Goal: Download file/media

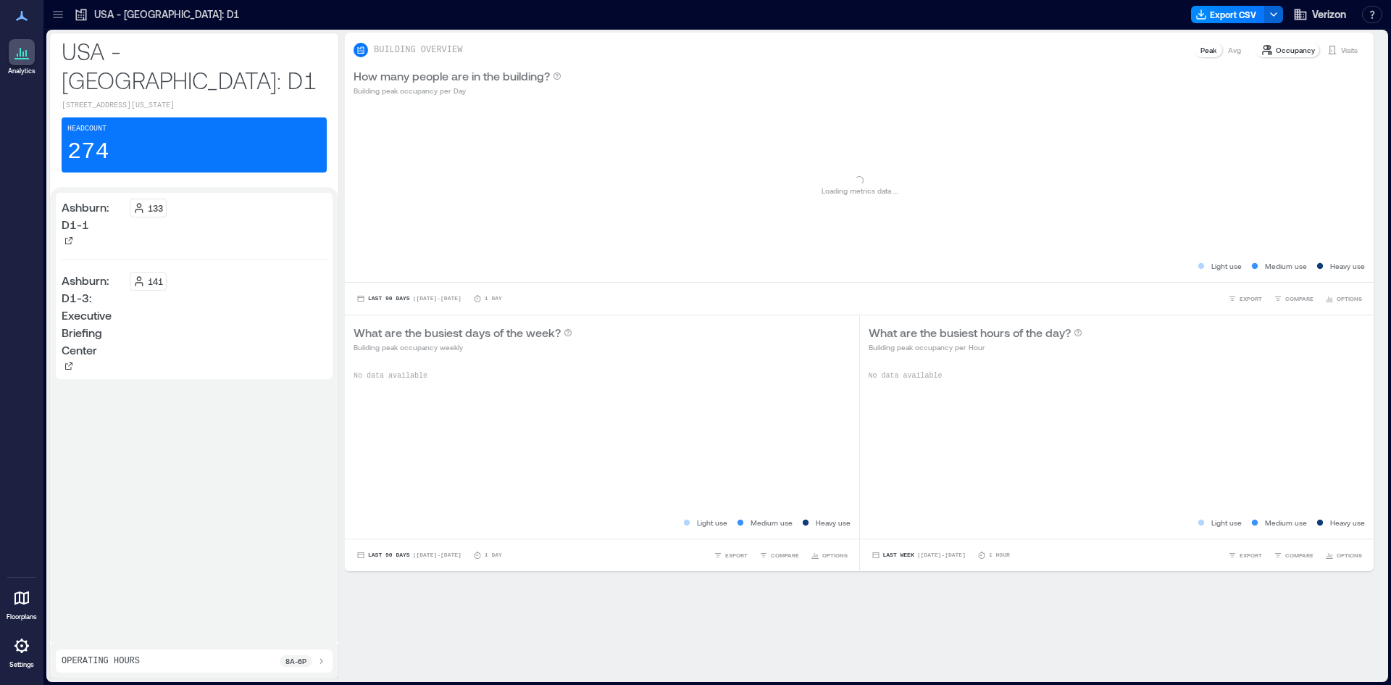
click at [59, 16] on icon at bounding box center [58, 14] width 14 height 14
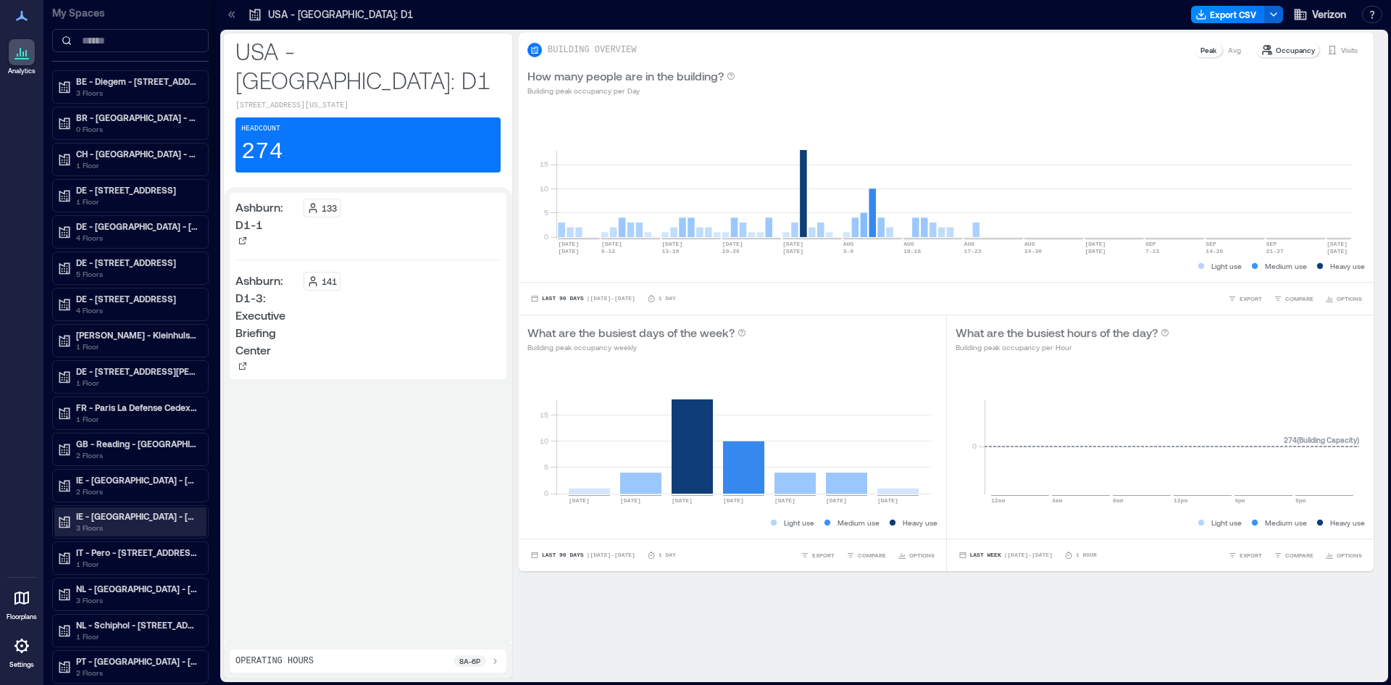
click at [154, 521] on p "IE - [GEOGRAPHIC_DATA] - [GEOGRAPHIC_DATA]" at bounding box center [137, 516] width 122 height 12
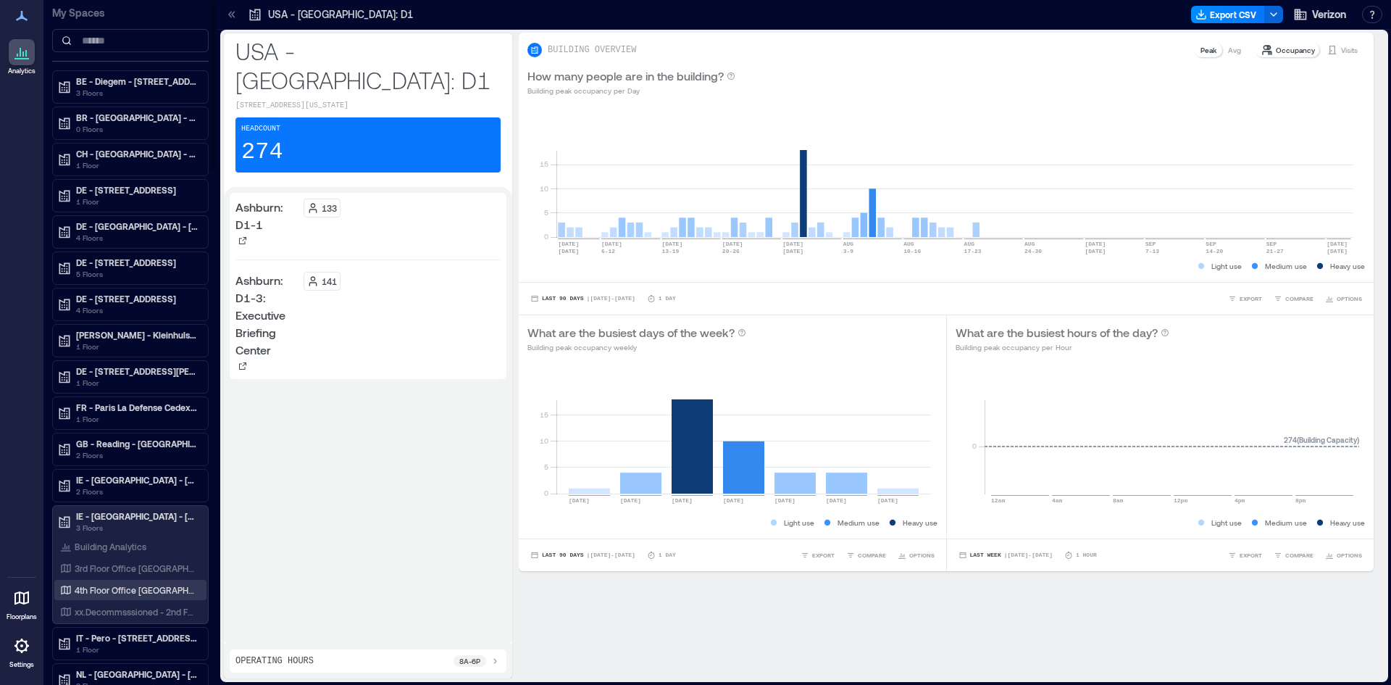
click at [148, 588] on p "4th Floor Office [GEOGRAPHIC_DATA]" at bounding box center [135, 590] width 120 height 12
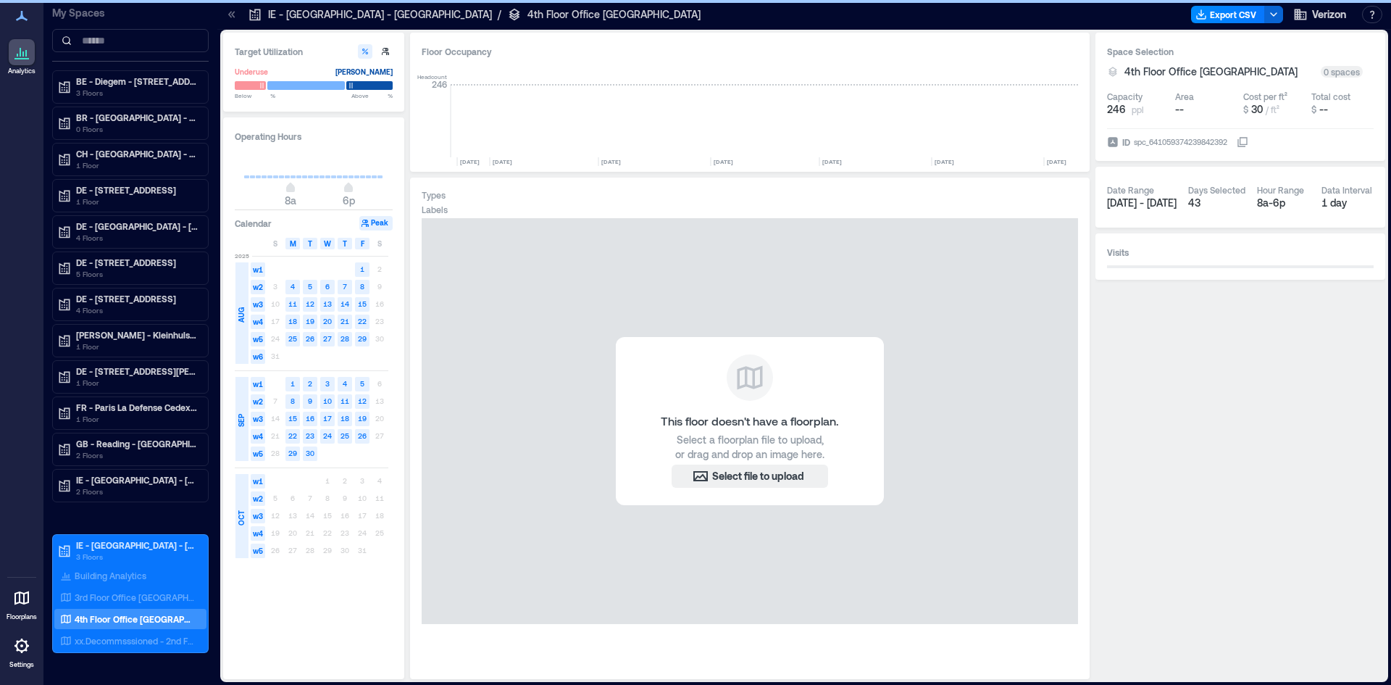
scroll to position [0, 2726]
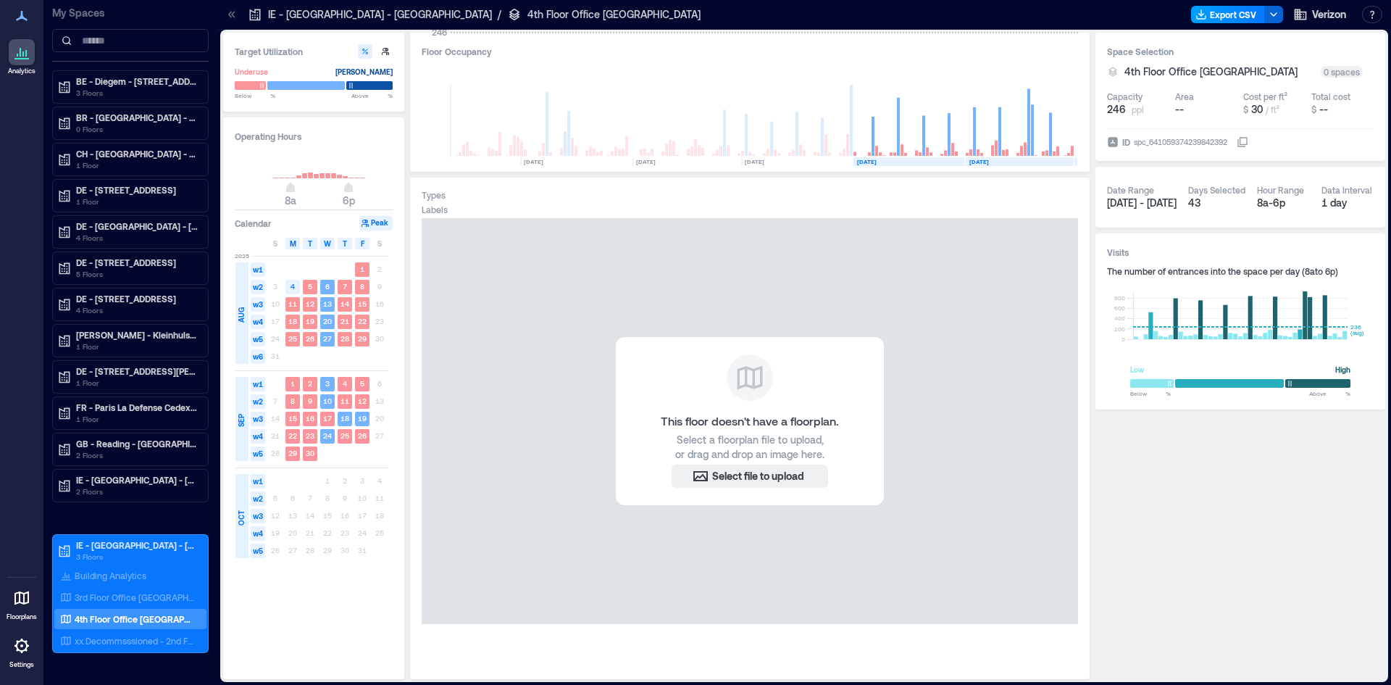
click at [1237, 16] on button "Export CSV" at bounding box center [1228, 14] width 74 height 17
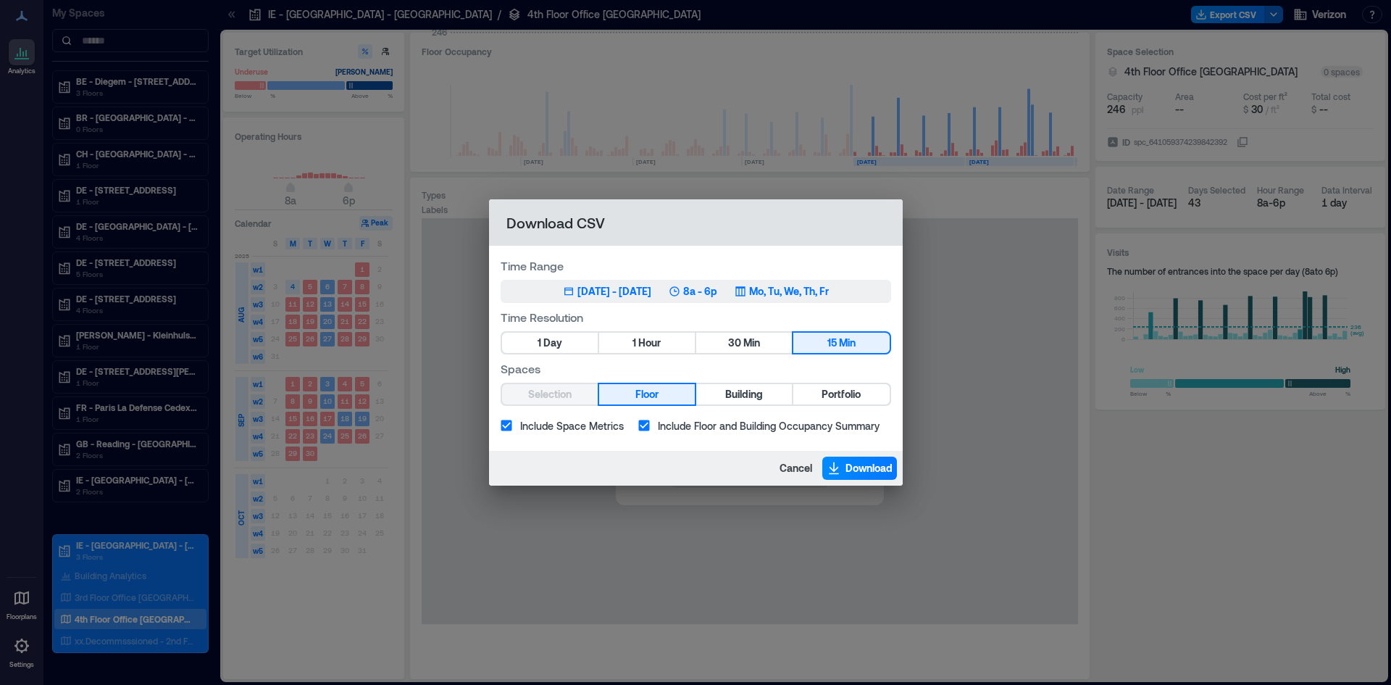
click at [651, 293] on div "[DATE] - [DATE]" at bounding box center [615, 291] width 74 height 14
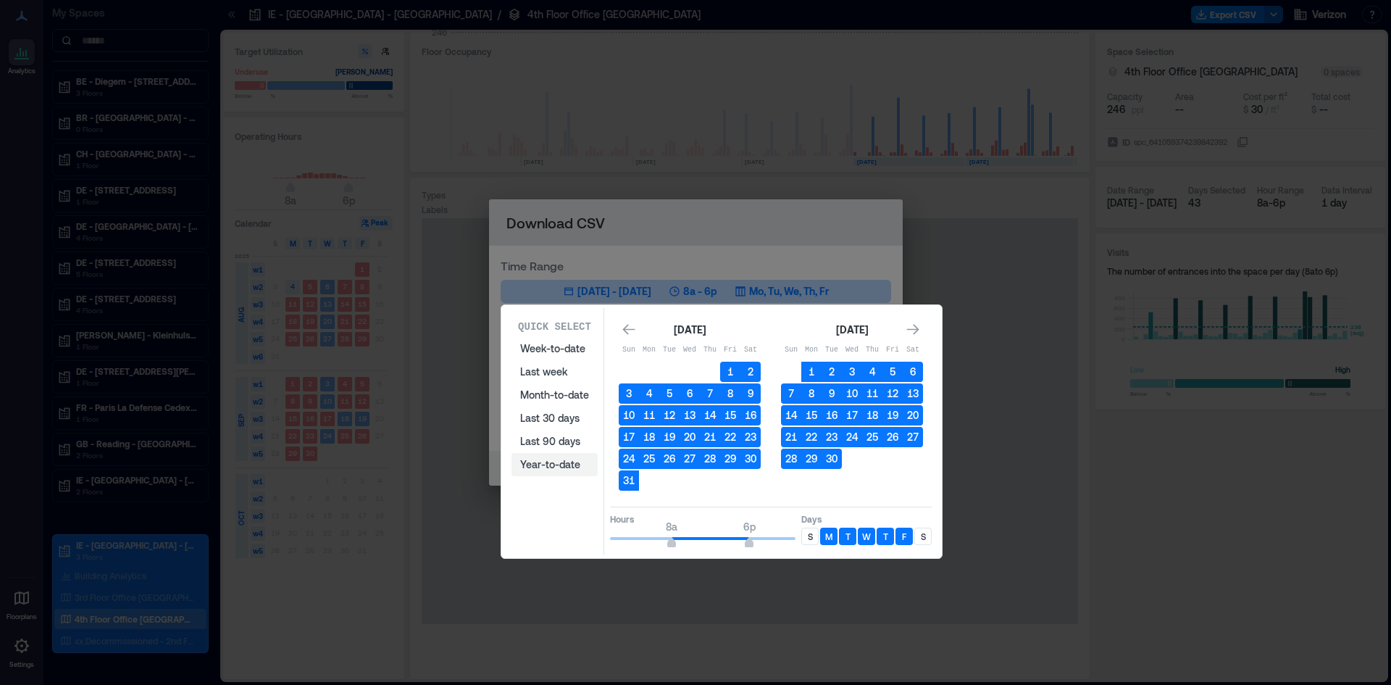
click at [561, 465] on button "Year-to-date" at bounding box center [555, 464] width 86 height 23
click at [558, 463] on button "Year-to-date" at bounding box center [555, 464] width 86 height 23
click at [625, 325] on icon "Go to previous month" at bounding box center [629, 329] width 14 height 14
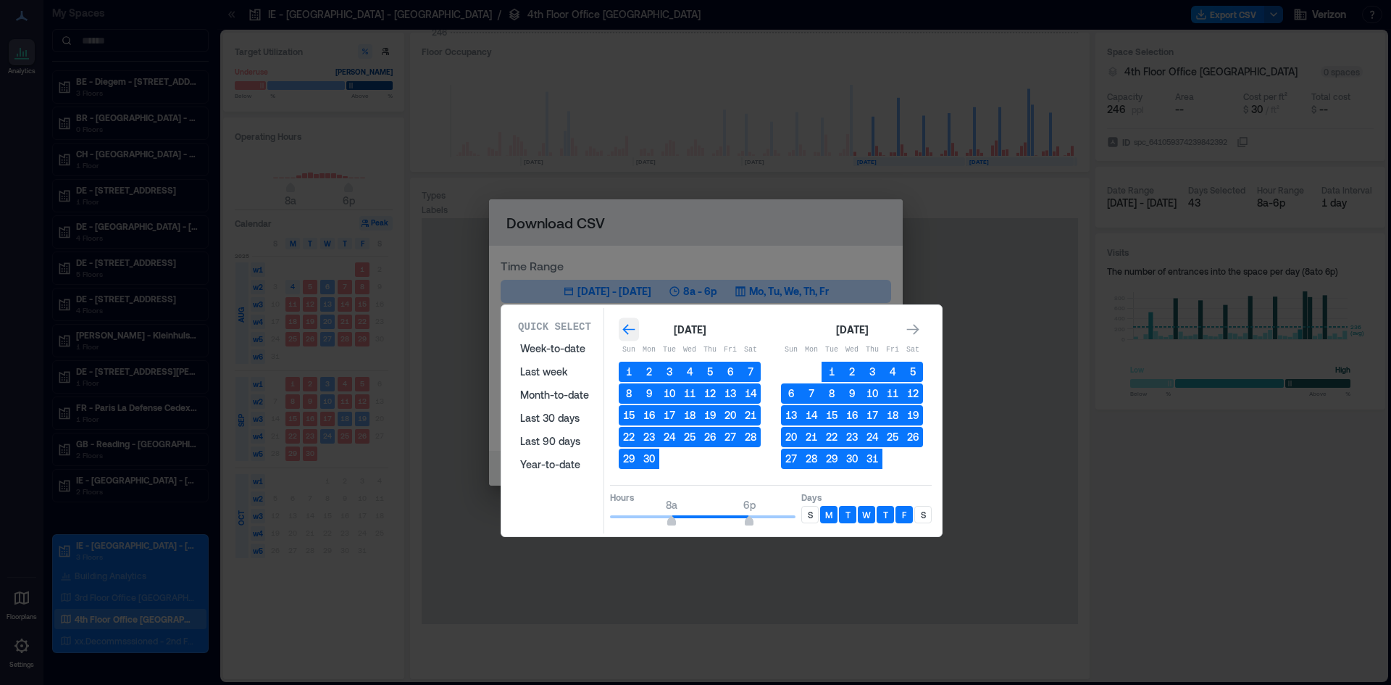
click at [625, 325] on icon "Go to previous month" at bounding box center [629, 329] width 14 height 14
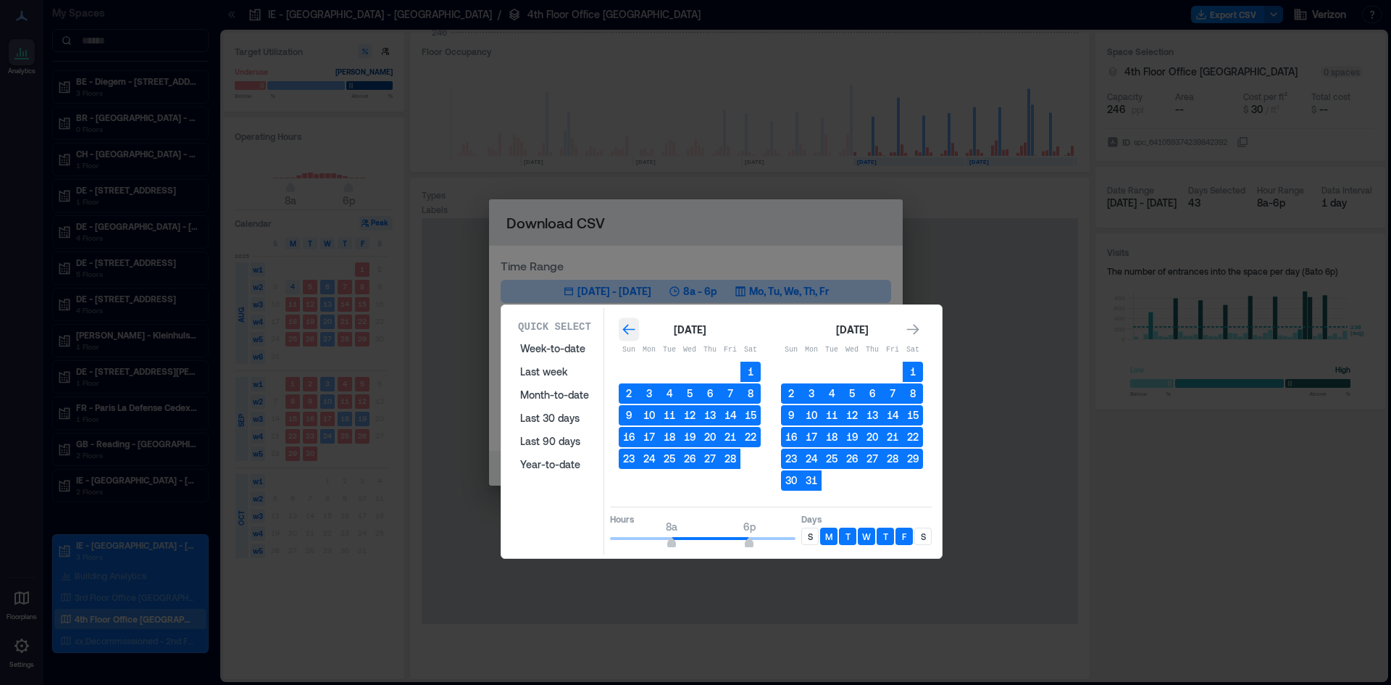
click at [625, 325] on icon "Go to previous month" at bounding box center [629, 329] width 14 height 14
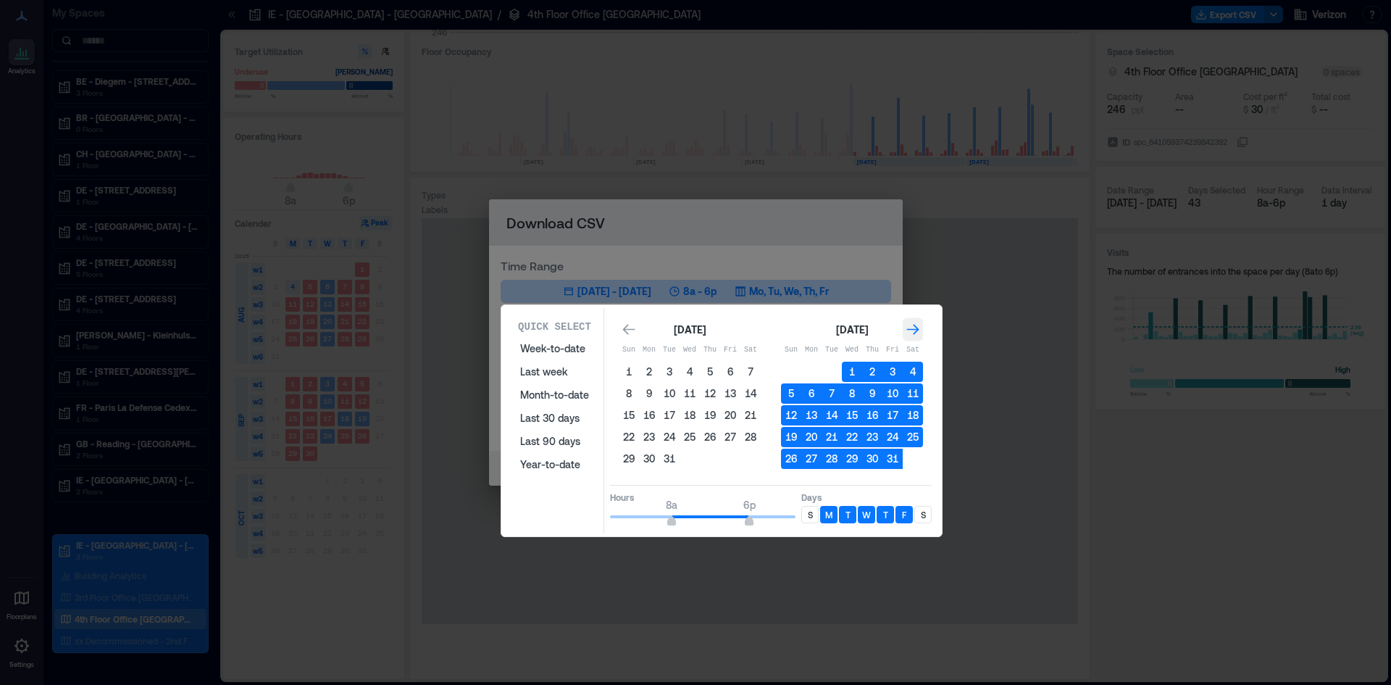
click at [912, 326] on icon "Go to next month" at bounding box center [913, 329] width 14 height 14
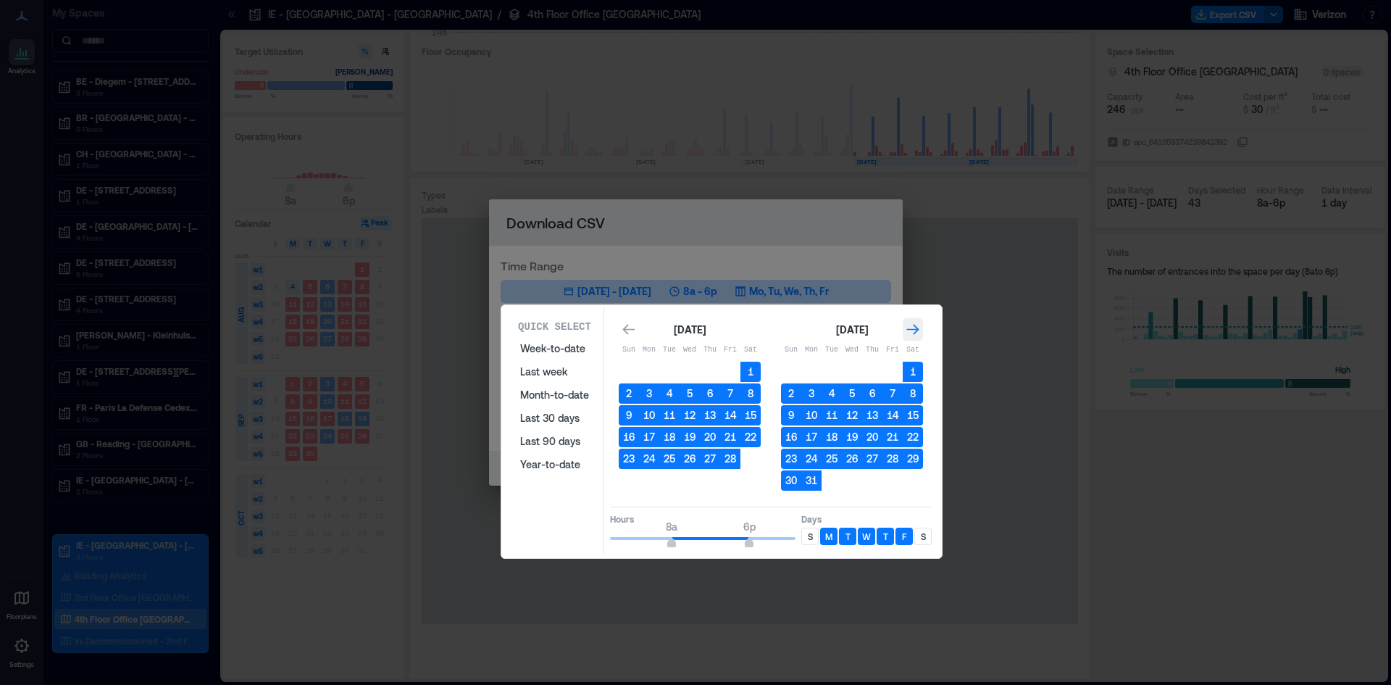
click at [912, 326] on icon "Go to next month" at bounding box center [913, 329] width 14 height 14
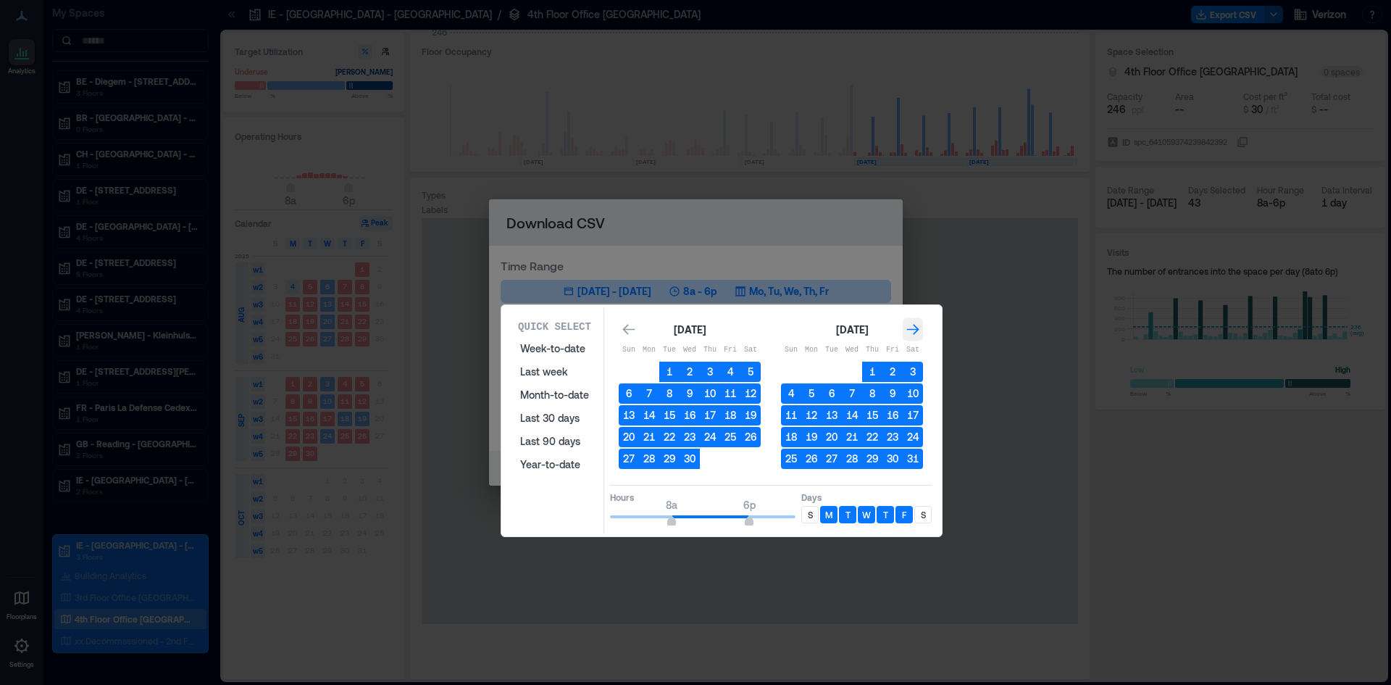
click at [912, 326] on icon "Go to next month" at bounding box center [913, 329] width 14 height 14
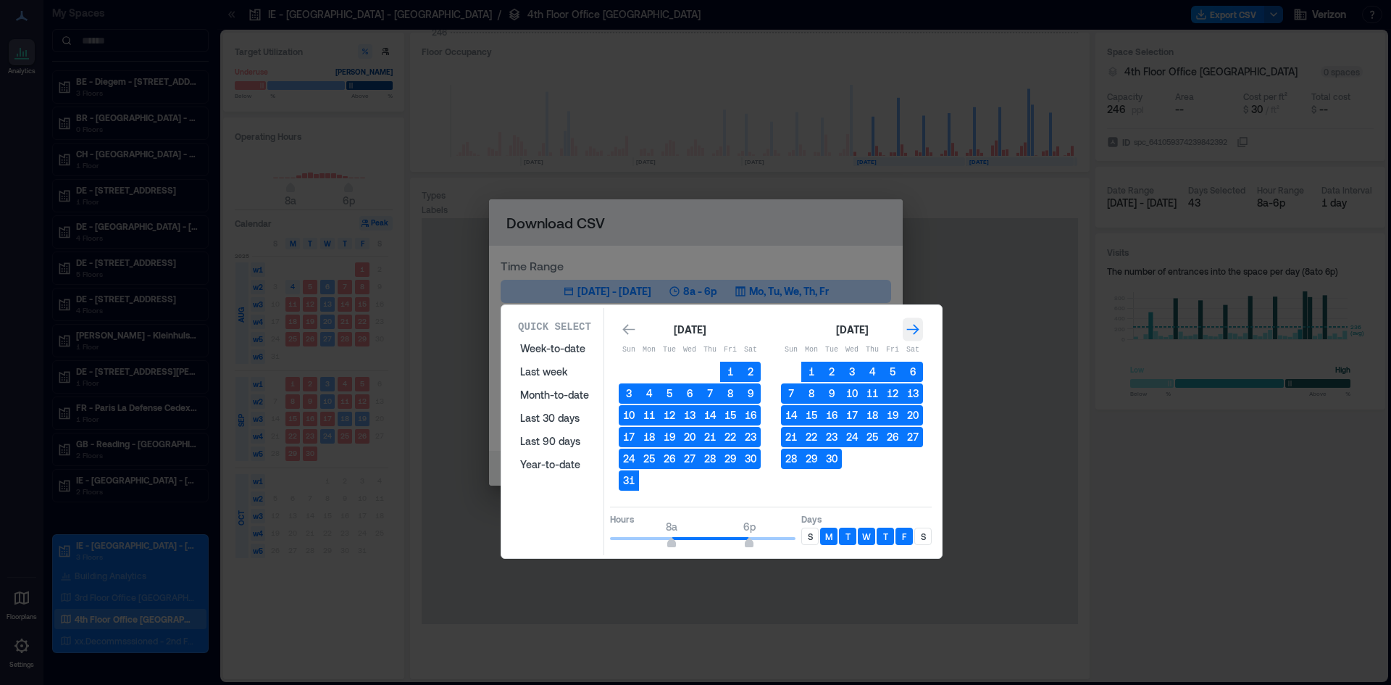
click at [912, 326] on icon "Go to next month" at bounding box center [913, 329] width 14 height 14
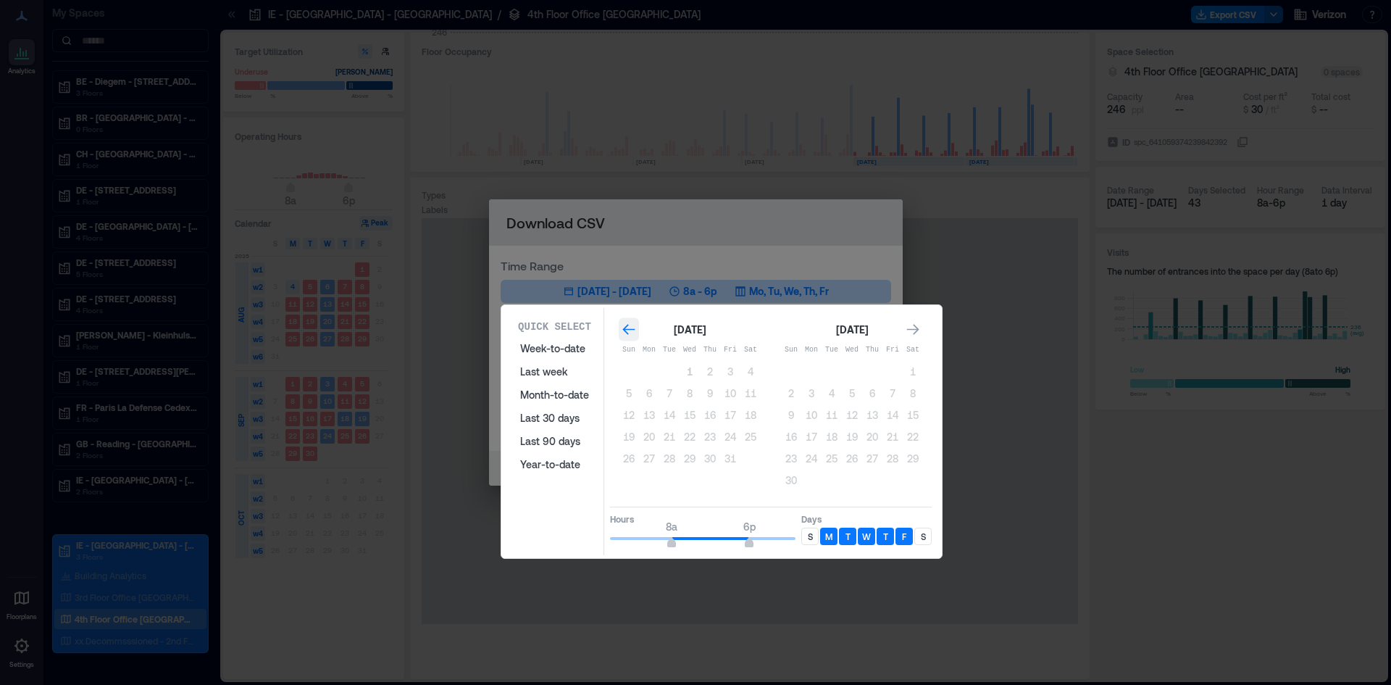
click at [631, 329] on icon "Go to previous month" at bounding box center [628, 329] width 12 height 11
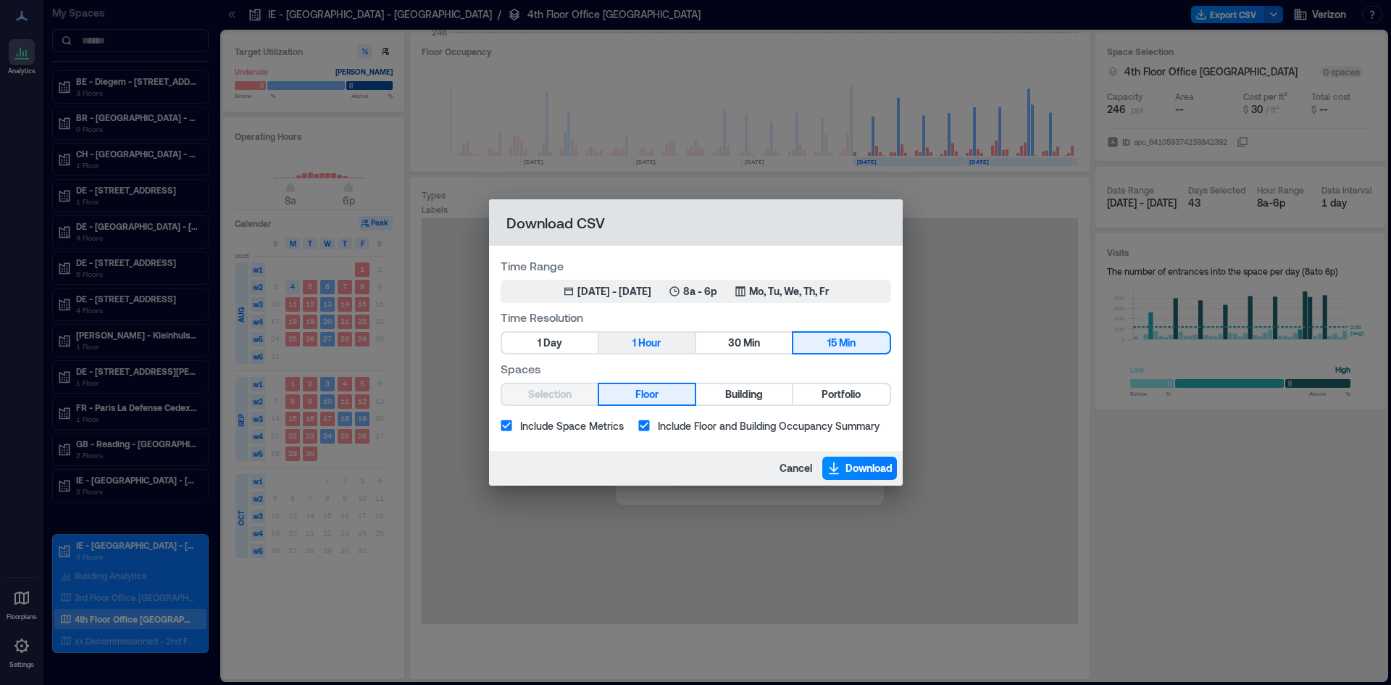
click at [641, 342] on span "Hour" at bounding box center [649, 343] width 22 height 18
click at [849, 467] on span "Download" at bounding box center [869, 468] width 47 height 14
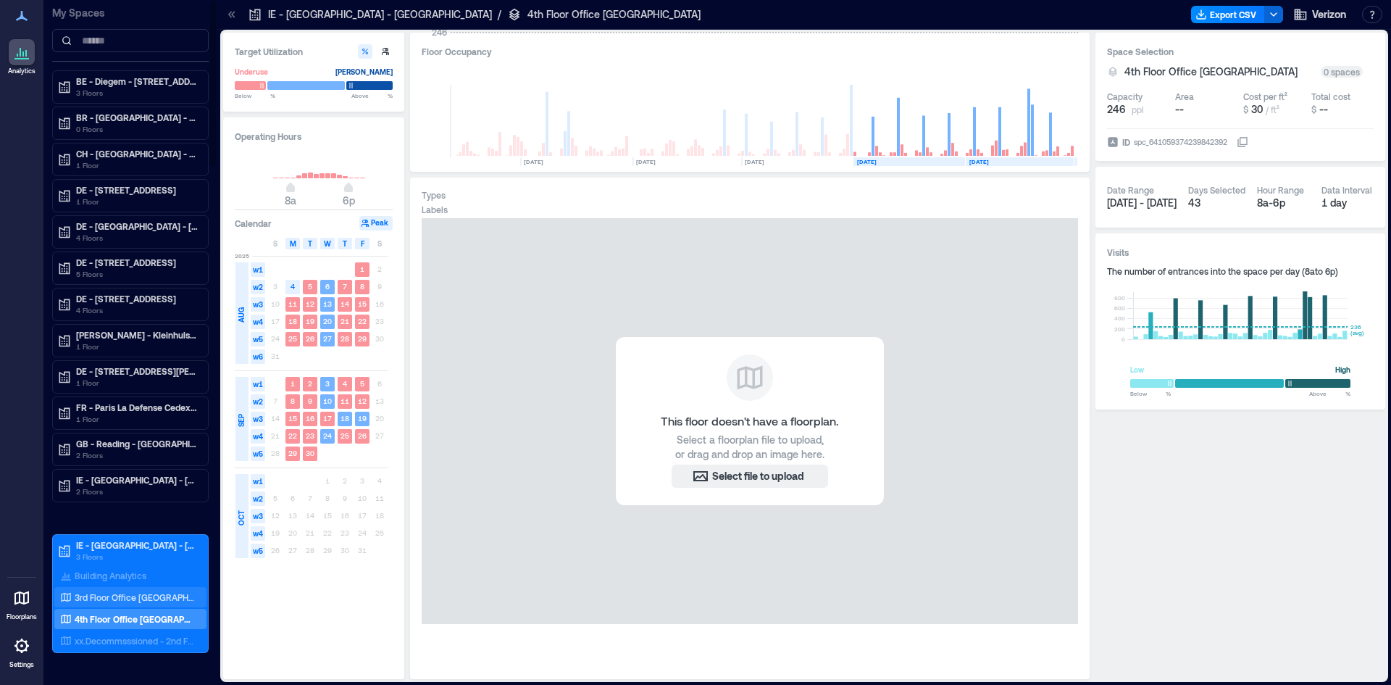
click at [128, 596] on p "3rd Floor Office [GEOGRAPHIC_DATA]" at bounding box center [135, 597] width 120 height 12
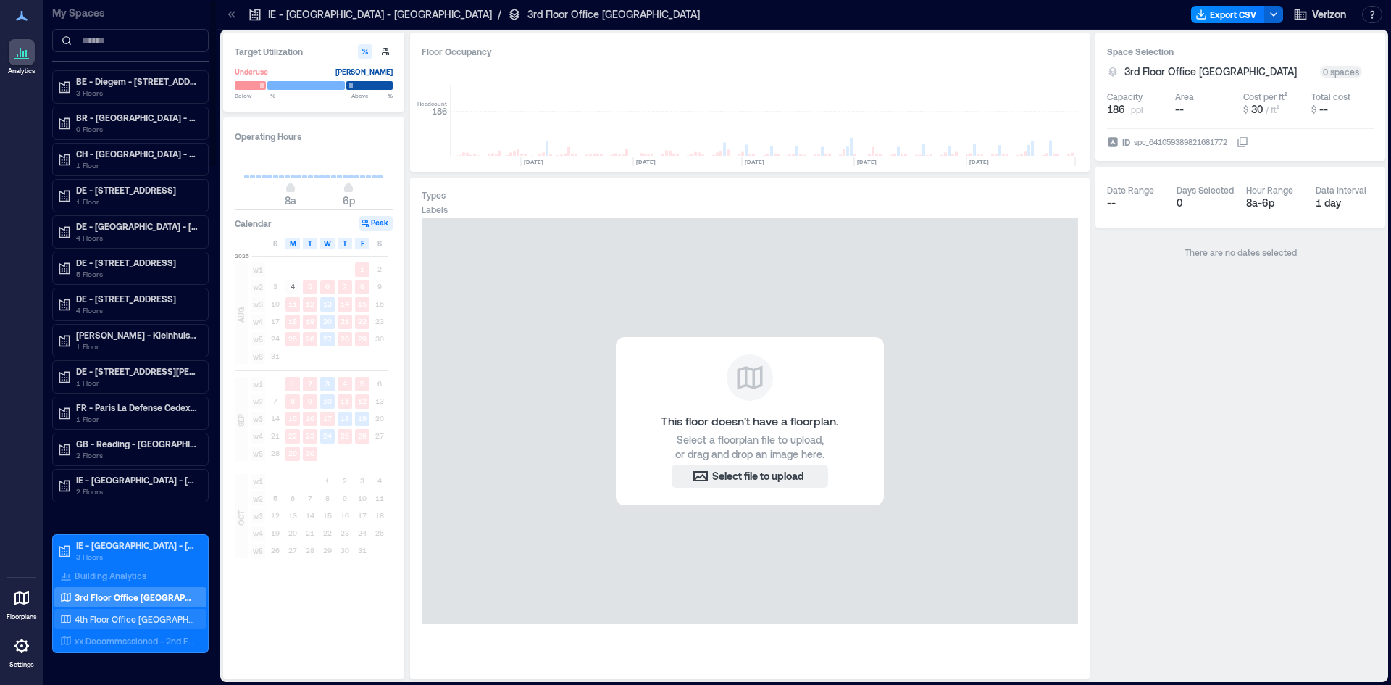
click at [108, 617] on p "4th Floor Office [GEOGRAPHIC_DATA]" at bounding box center [135, 619] width 120 height 12
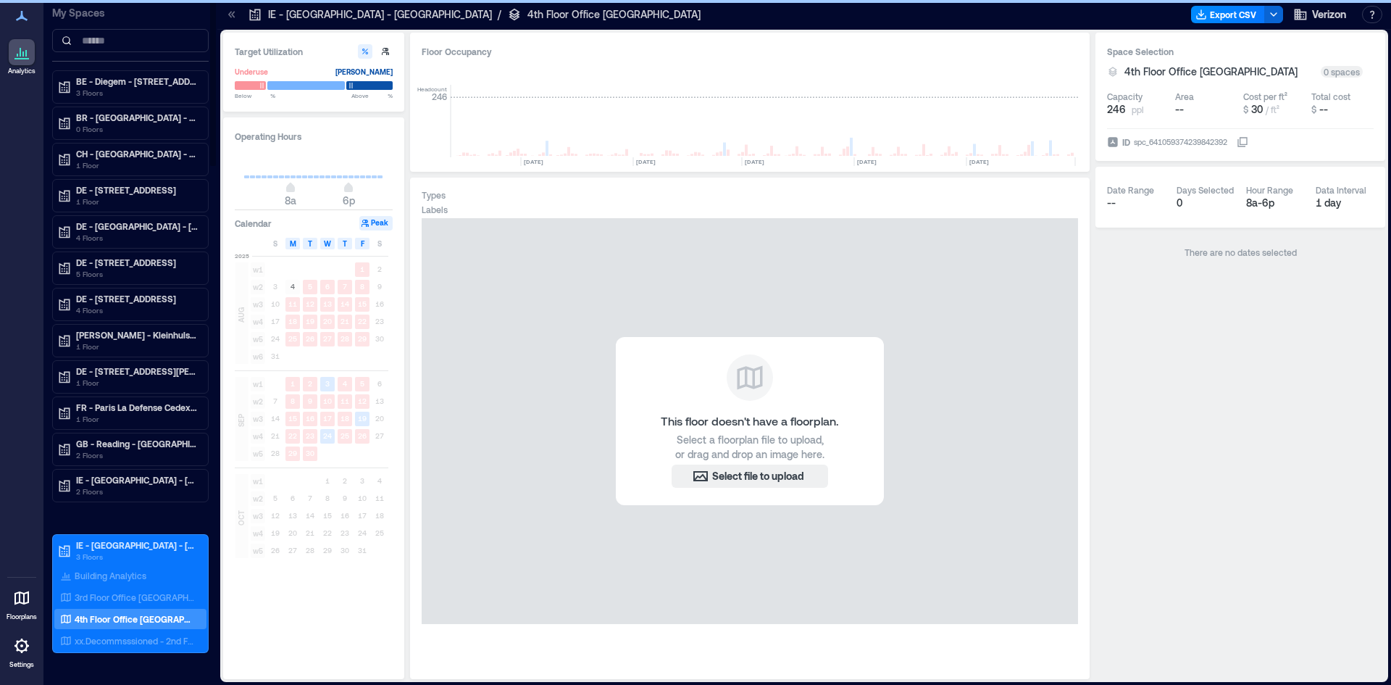
click at [117, 619] on p "4th Floor Office [GEOGRAPHIC_DATA]" at bounding box center [135, 619] width 120 height 12
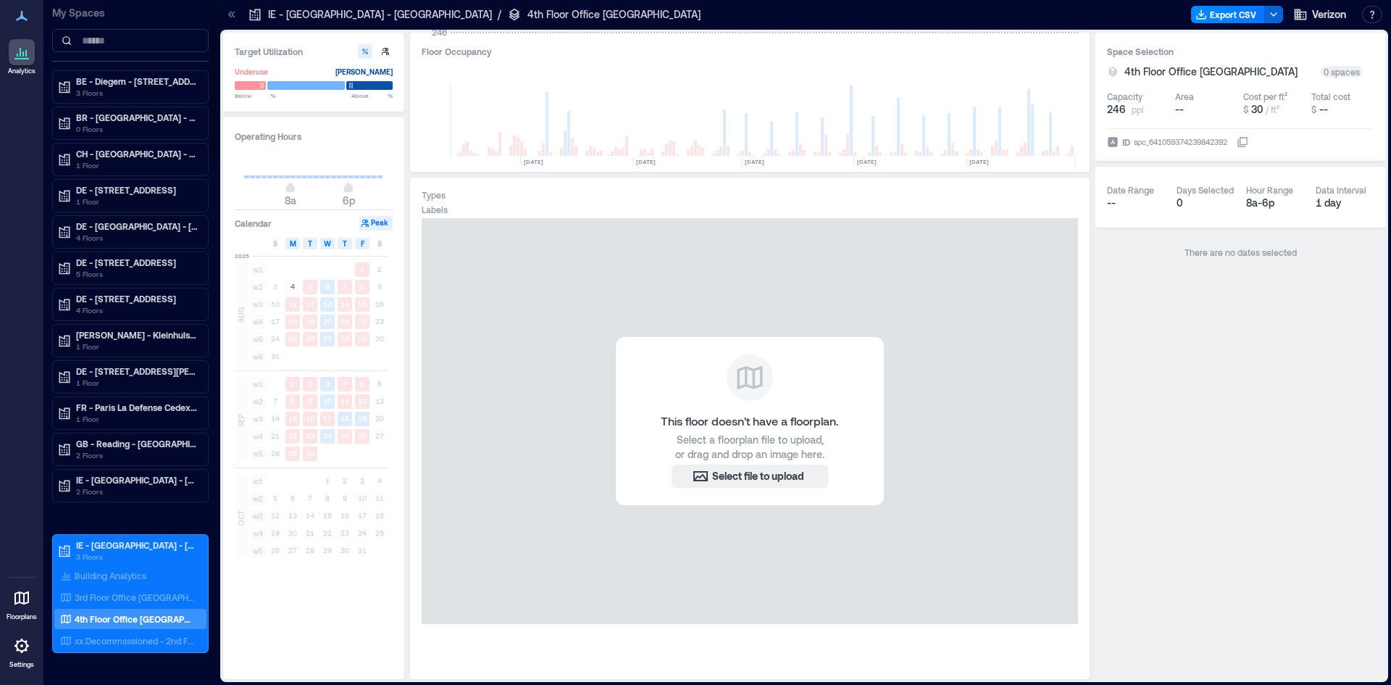
click at [107, 612] on div "4th Floor Office [GEOGRAPHIC_DATA]" at bounding box center [127, 619] width 141 height 14
click at [1211, 11] on button "Export CSV" at bounding box center [1228, 14] width 74 height 17
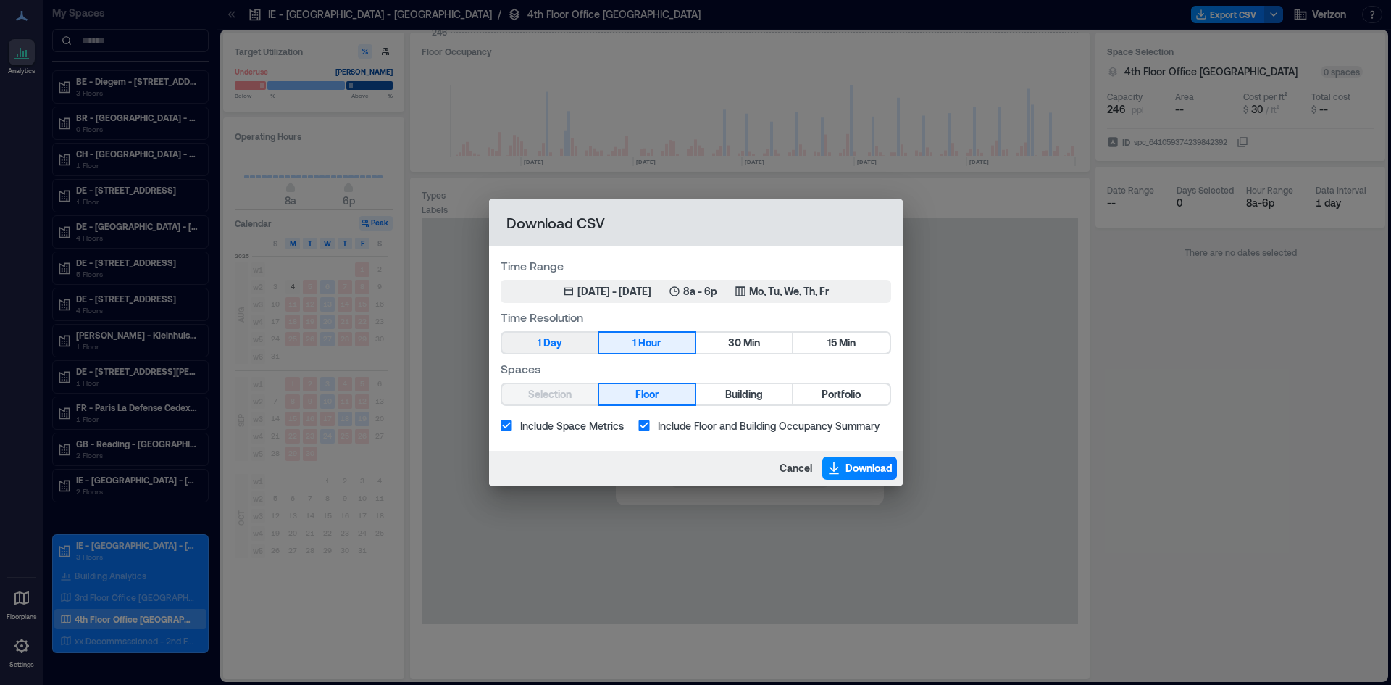
click at [565, 344] on button "1 Day" at bounding box center [550, 343] width 96 height 20
click at [836, 469] on icon "button" at bounding box center [834, 468] width 14 height 14
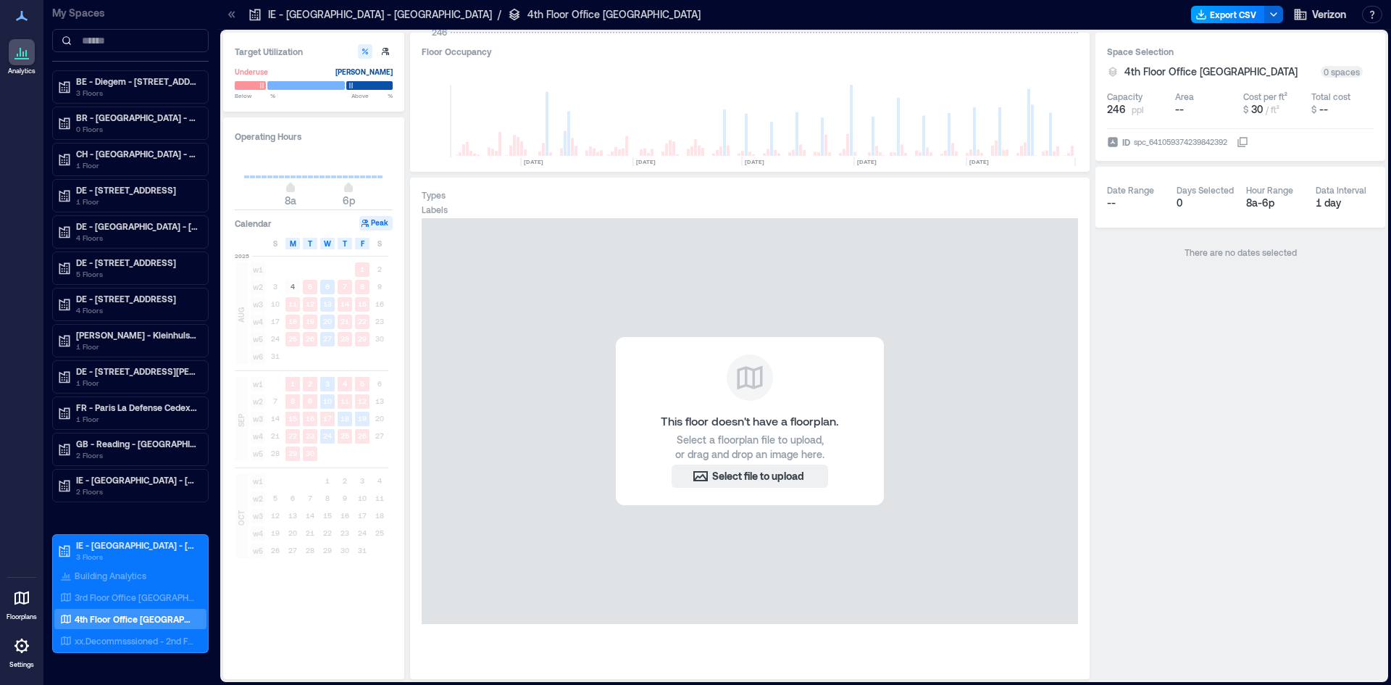
click at [1204, 13] on icon "button" at bounding box center [1202, 15] width 12 height 12
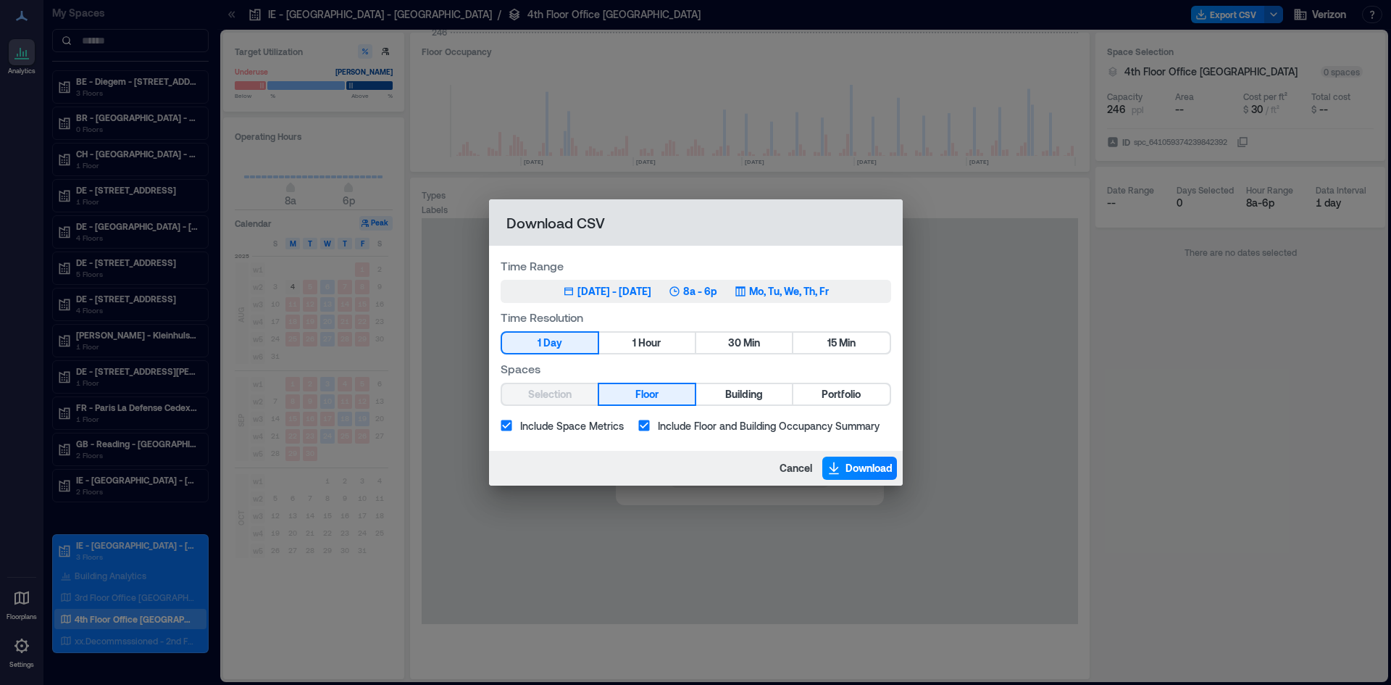
click at [578, 288] on div "[DATE] - [DATE]" at bounding box center [615, 291] width 74 height 14
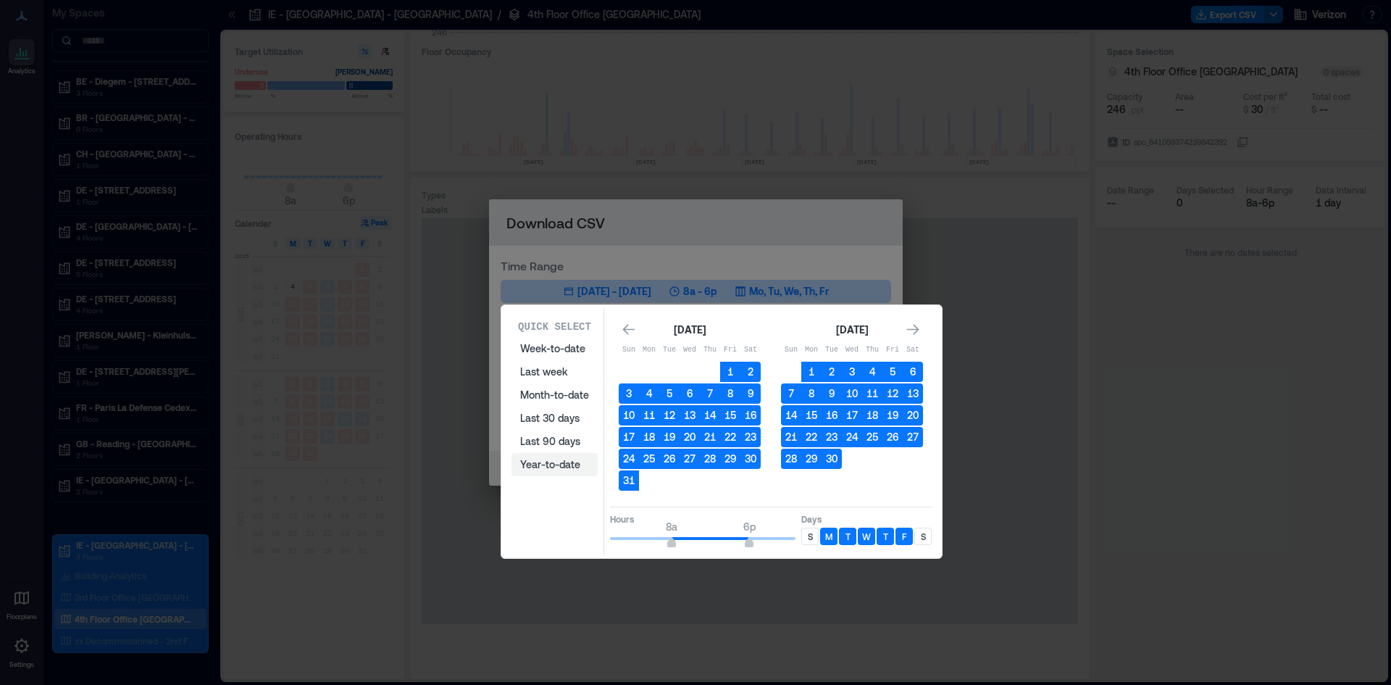
click at [567, 466] on button "Year-to-date" at bounding box center [555, 464] width 86 height 23
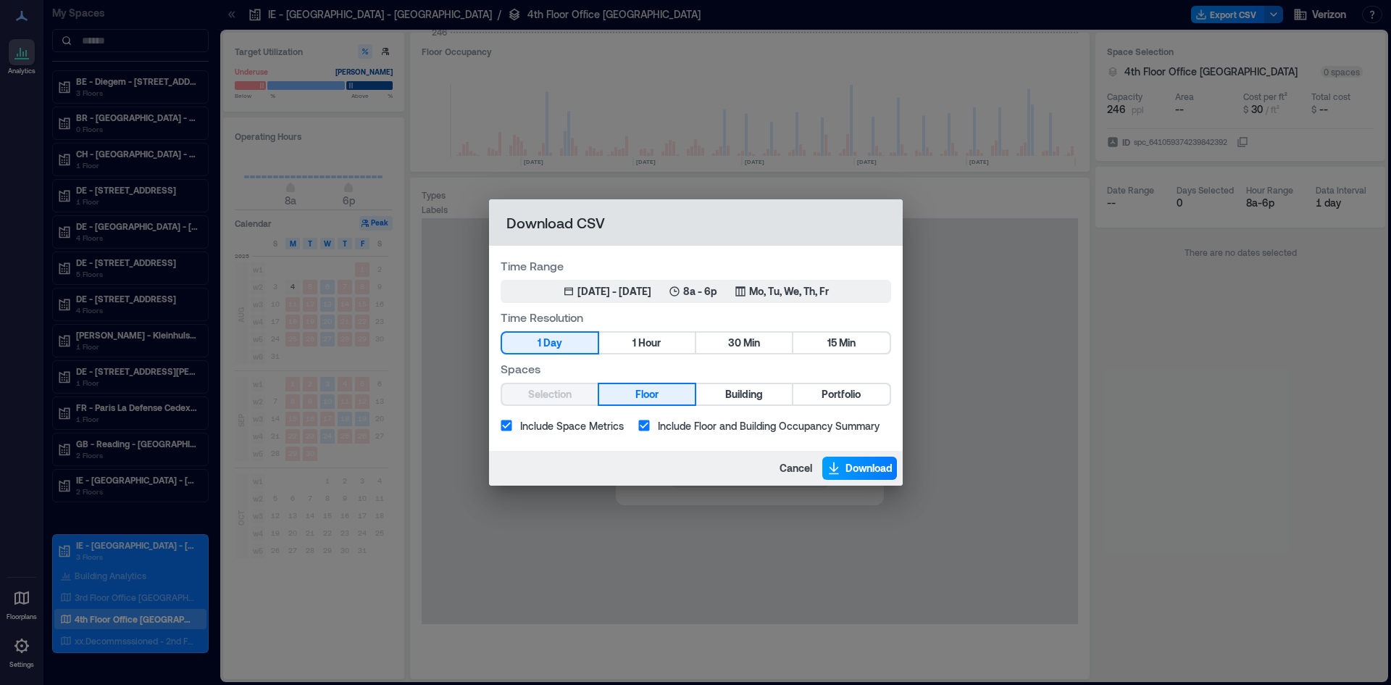
click at [846, 470] on span "Download" at bounding box center [869, 468] width 47 height 14
